Goal: Task Accomplishment & Management: Complete application form

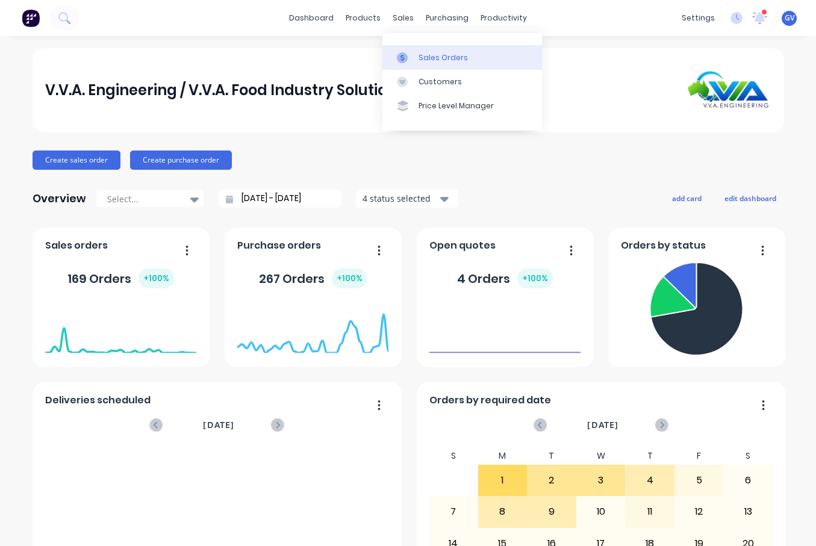
drag, startPoint x: 430, startPoint y: 54, endPoint x: 440, endPoint y: 60, distance: 11.9
click at [429, 54] on div "Sales Orders" at bounding box center [443, 57] width 49 height 11
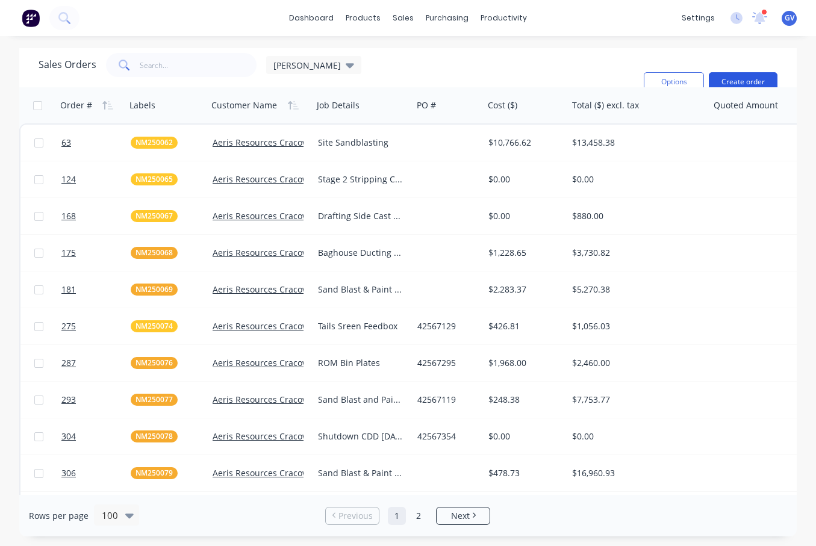
click at [737, 77] on button "Create order" at bounding box center [743, 81] width 69 height 19
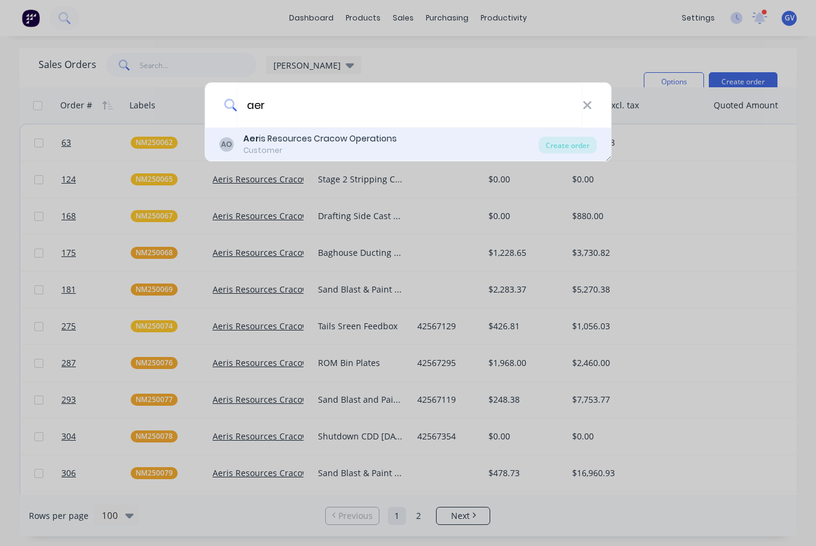
type input "aer"
click at [302, 138] on div "Aer is Resources Cracow Operations" at bounding box center [320, 139] width 154 height 13
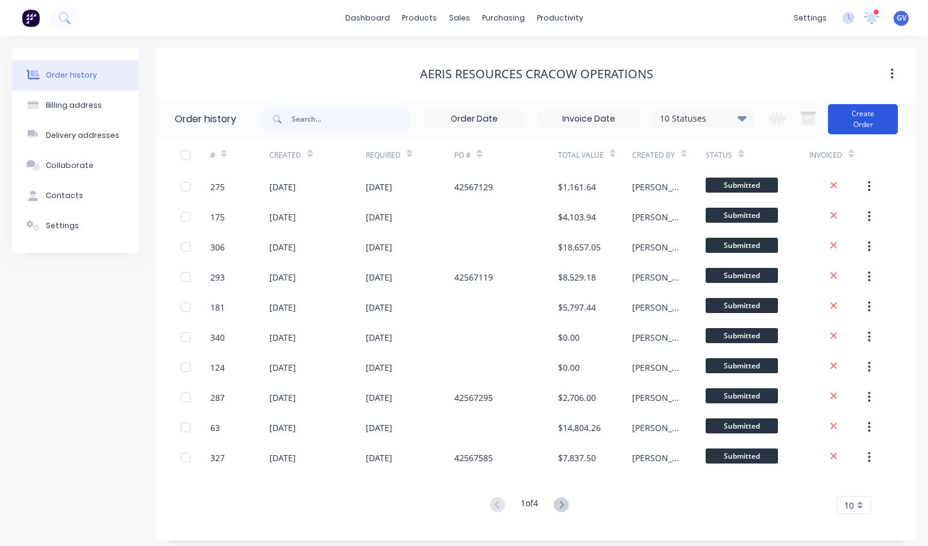
click at [816, 113] on button "Create Order" at bounding box center [863, 119] width 70 height 30
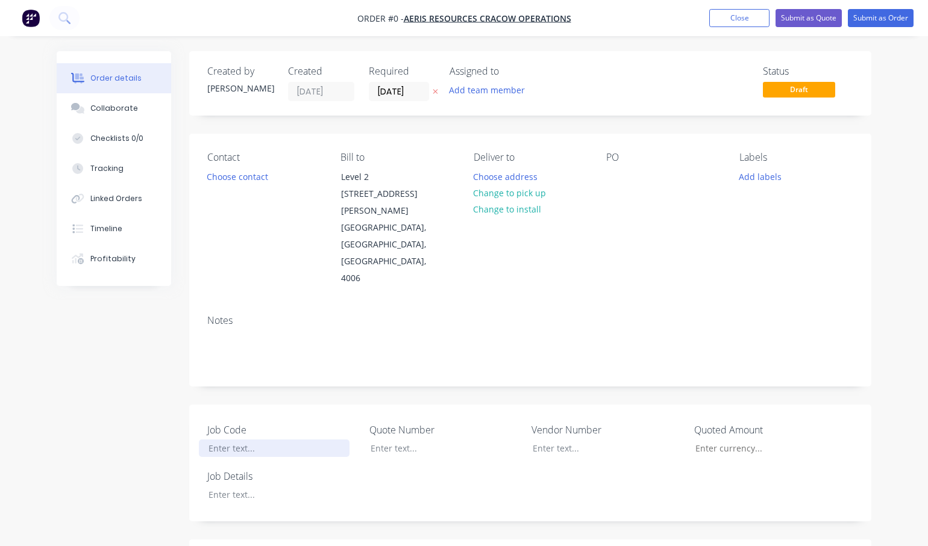
click at [230, 440] on div at bounding box center [274, 448] width 151 height 17
click at [225, 440] on div at bounding box center [274, 448] width 151 height 17
click at [223, 486] on div at bounding box center [274, 494] width 151 height 17
drag, startPoint x: 260, startPoint y: 414, endPoint x: 195, endPoint y: 419, distance: 64.6
click at [195, 419] on div "Job Code NM250088 Quote Number Vendor Number Quoted Amount Job Details Sandblas…" at bounding box center [530, 470] width 682 height 130
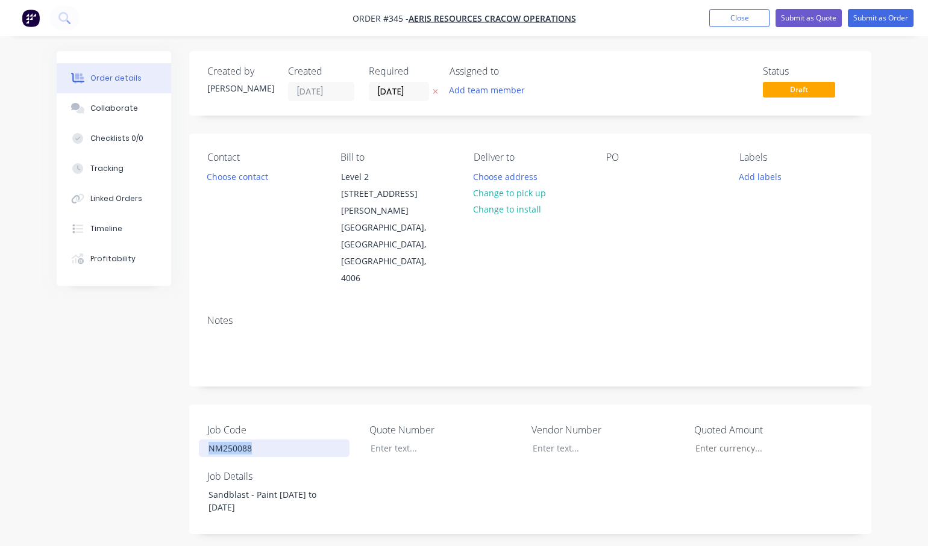
copy div "NM250088"
click at [755, 176] on button "Add labels" at bounding box center [759, 176] width 55 height 16
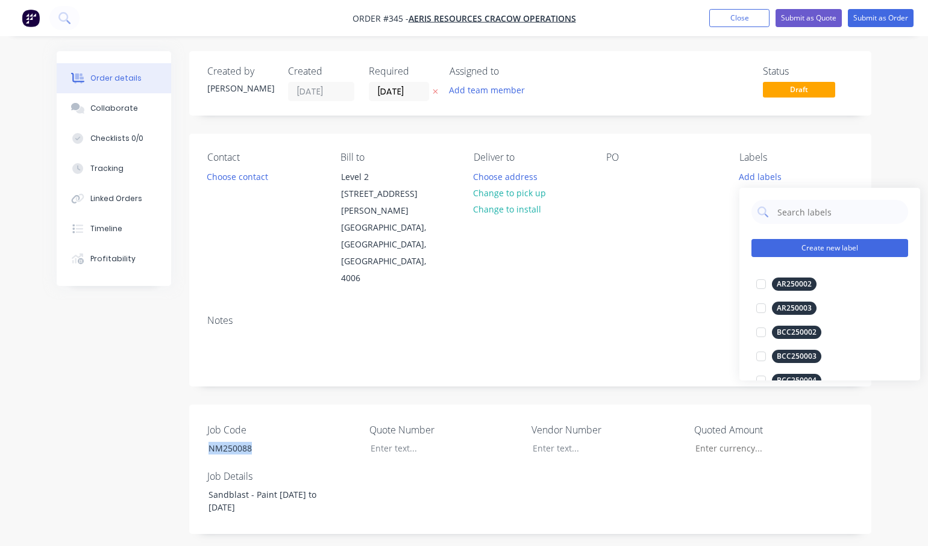
click at [791, 243] on button "Create new label" at bounding box center [829, 248] width 157 height 18
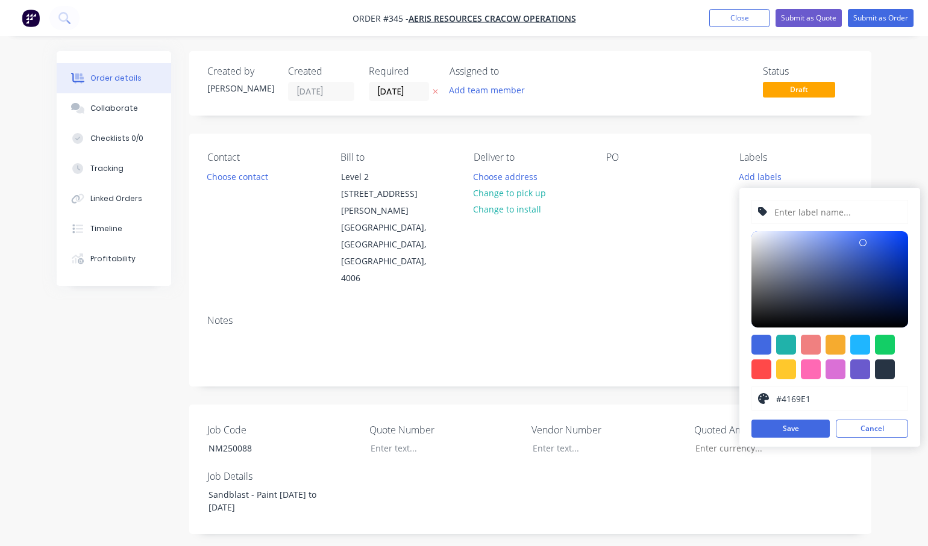
click at [792, 213] on input "text" at bounding box center [837, 212] width 128 height 23
paste input "NM250088"
type input "NM250088"
click at [816, 345] on div at bounding box center [835, 345] width 20 height 20
type input "#F6AB2F"
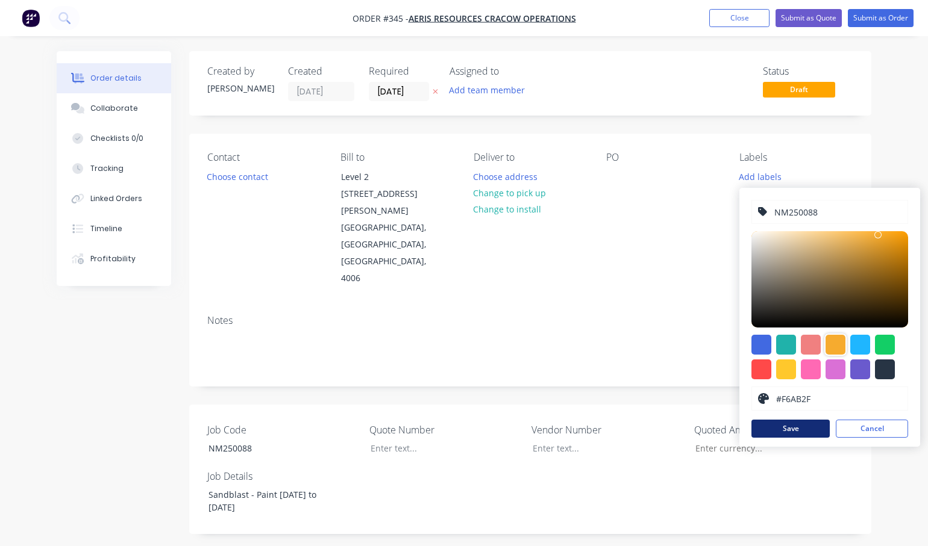
click at [803, 428] on button "Save" at bounding box center [790, 429] width 78 height 18
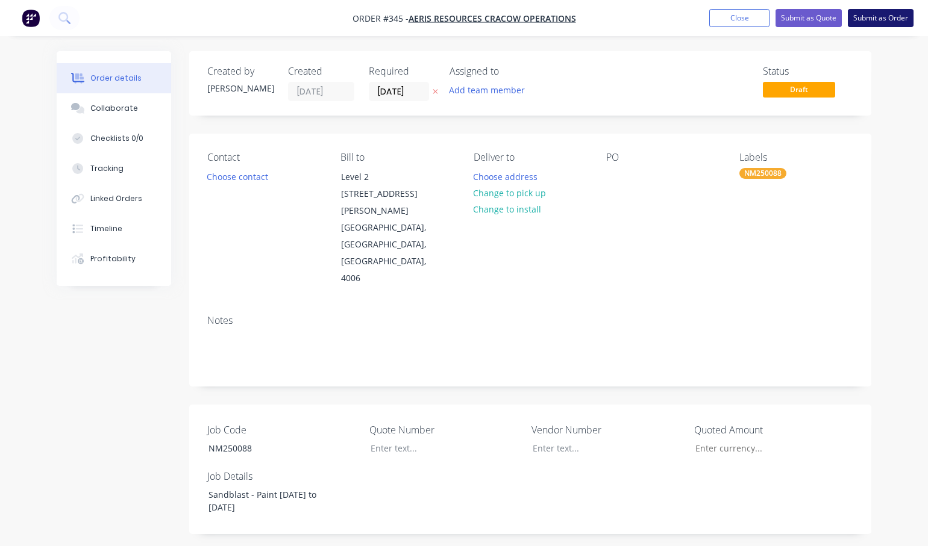
click at [816, 18] on button "Submit as Order" at bounding box center [881, 18] width 66 height 18
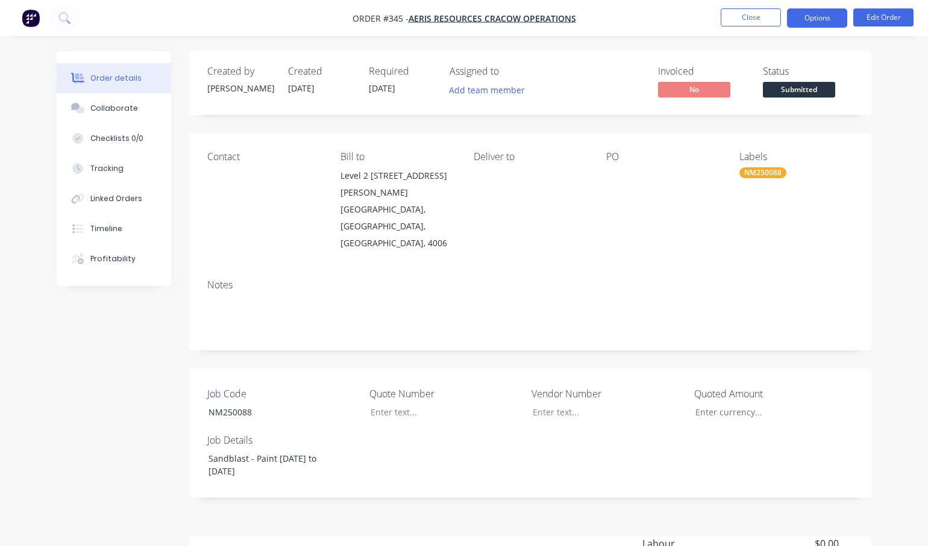
click at [802, 19] on button "Options" at bounding box center [817, 17] width 60 height 19
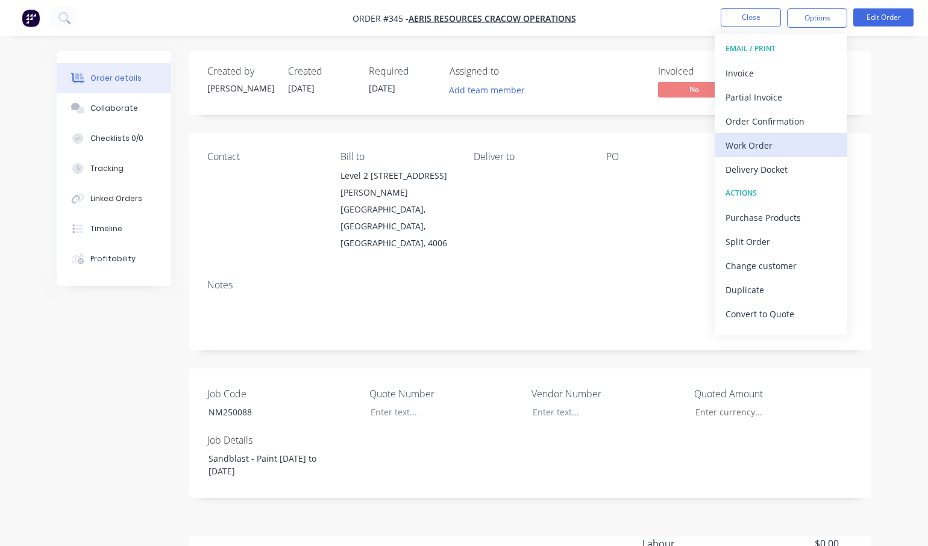
click at [762, 145] on div "Work Order" at bounding box center [780, 145] width 111 height 17
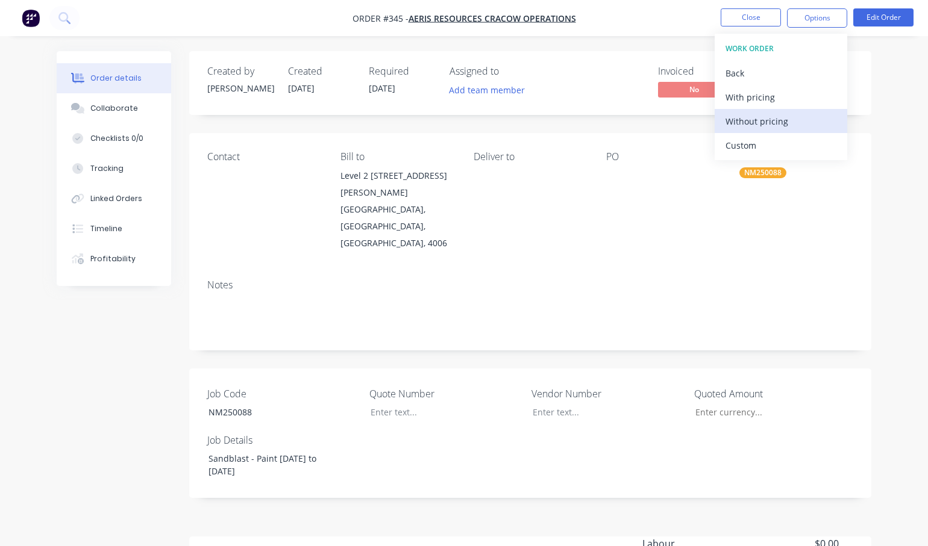
click at [747, 121] on div "Without pricing" at bounding box center [780, 121] width 111 height 17
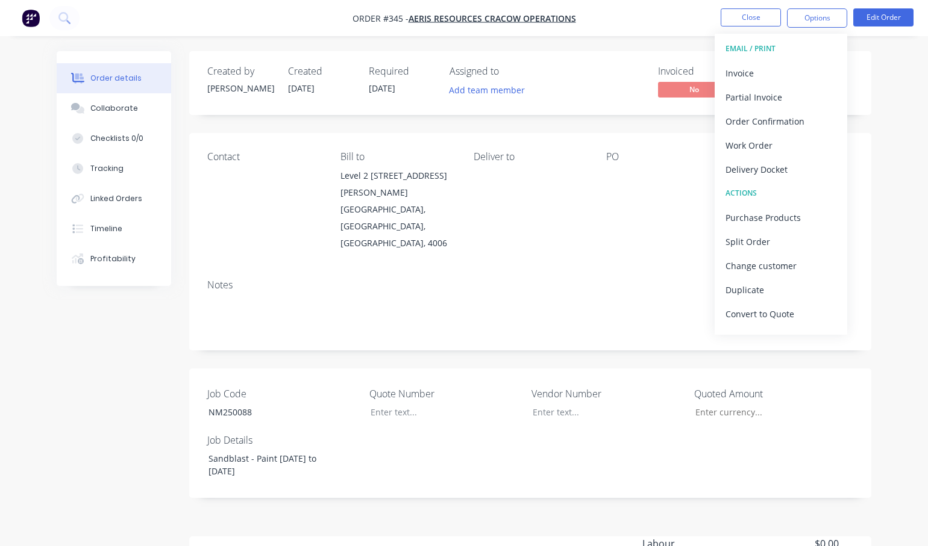
click at [816, 316] on div "Order details Collaborate Checklists 0/0 Tracking Linked Orders Timeline Profit…" at bounding box center [464, 356] width 928 height 713
